Goal: Information Seeking & Learning: Learn about a topic

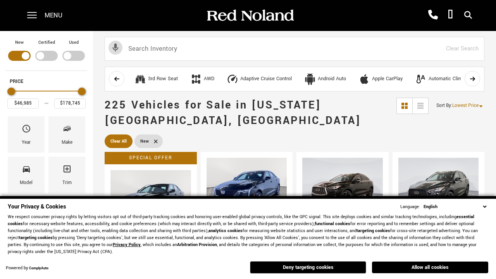
scroll to position [268, 0]
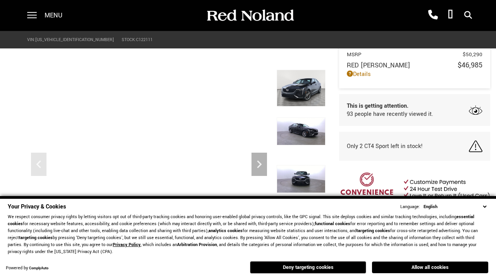
scroll to position [361, 0]
